Goal: Find specific page/section: Find specific page/section

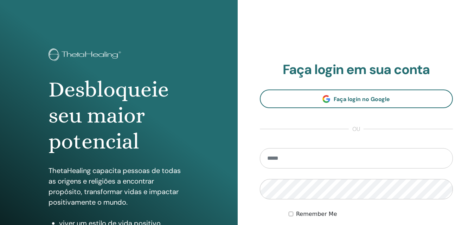
scroll to position [105, 0]
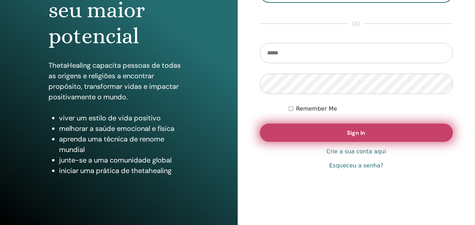
type input "**********"
click at [290, 134] on button "Sign In" at bounding box center [356, 133] width 193 height 18
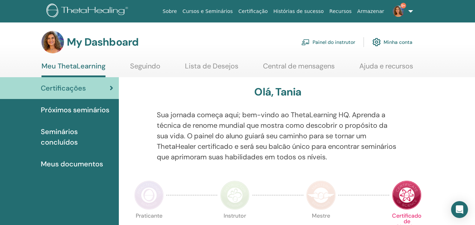
click at [326, 42] on link "Painel do instrutor" at bounding box center [328, 41] width 54 height 15
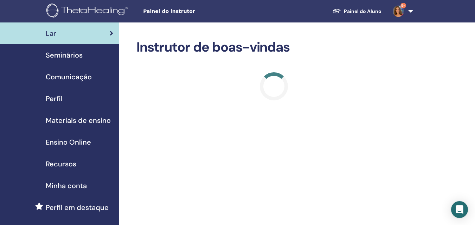
click at [64, 53] on span "Seminários" at bounding box center [64, 55] width 37 height 11
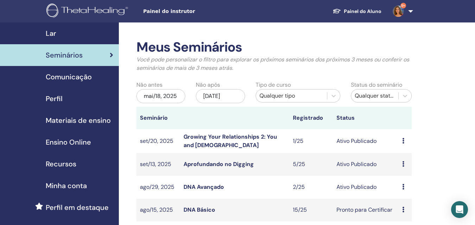
scroll to position [141, 0]
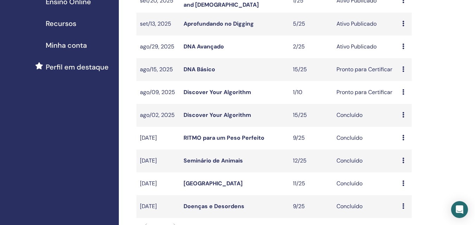
click at [194, 69] on link "DNA Básico" at bounding box center [200, 69] width 32 height 7
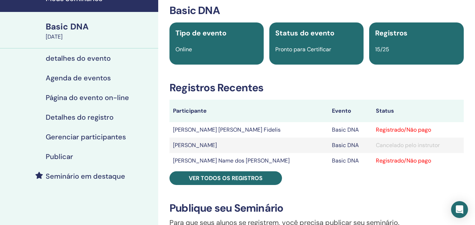
scroll to position [70, 0]
